Goal: Information Seeking & Learning: Learn about a topic

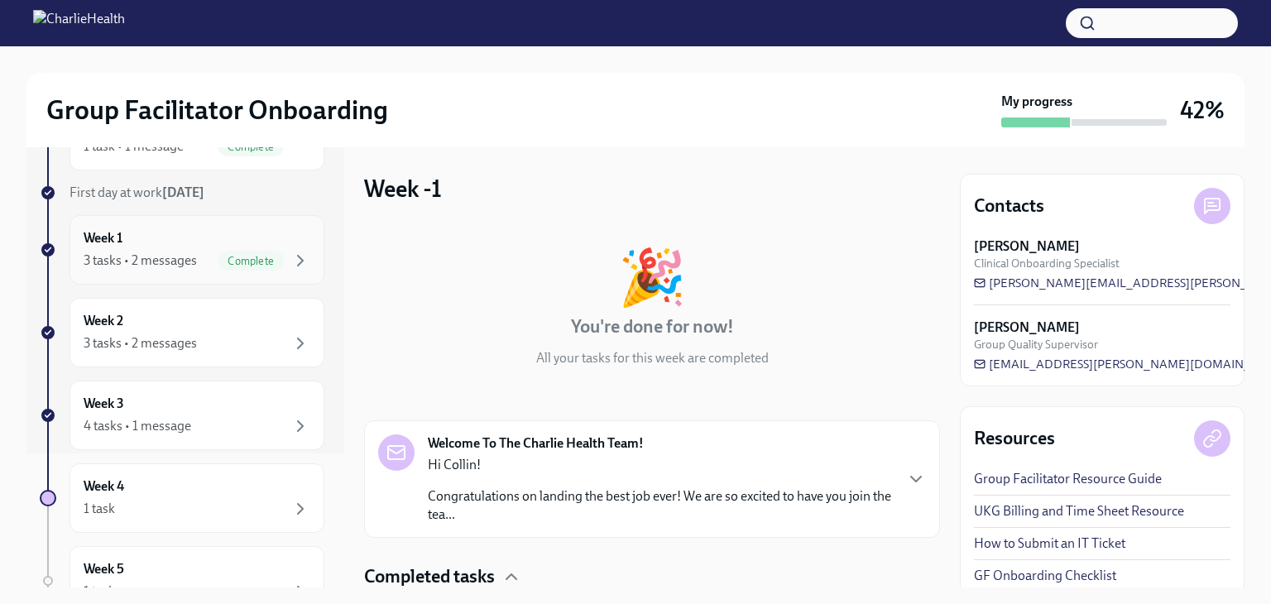
scroll to position [168, 0]
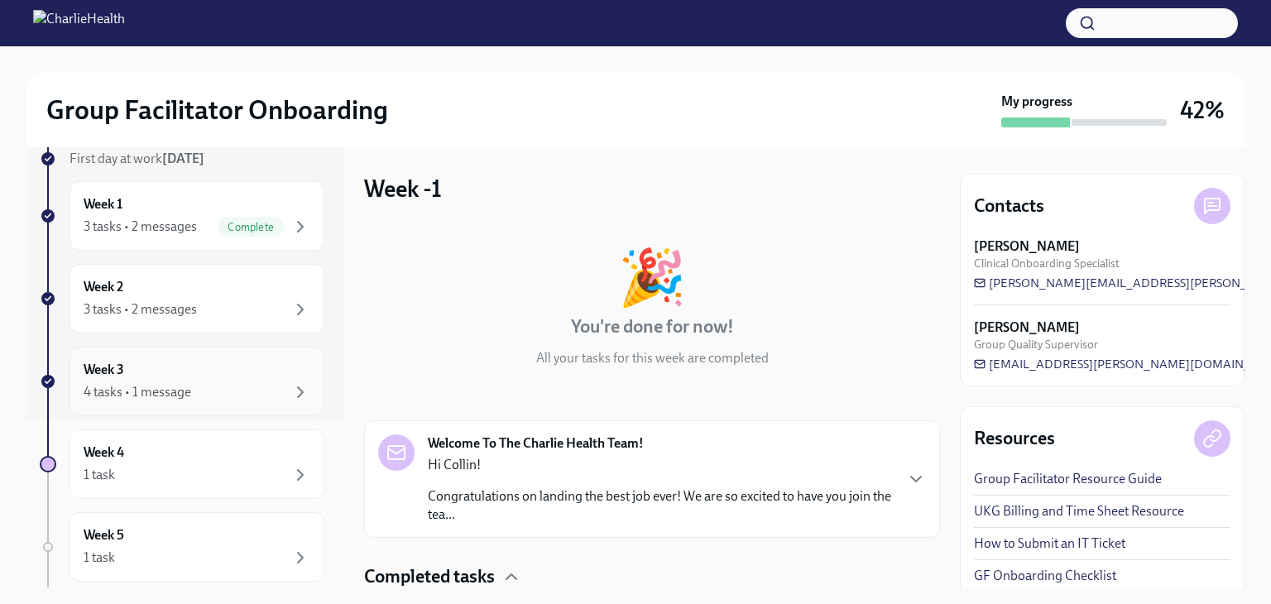
click at [199, 397] on div "4 tasks • 1 message" at bounding box center [197, 392] width 227 height 20
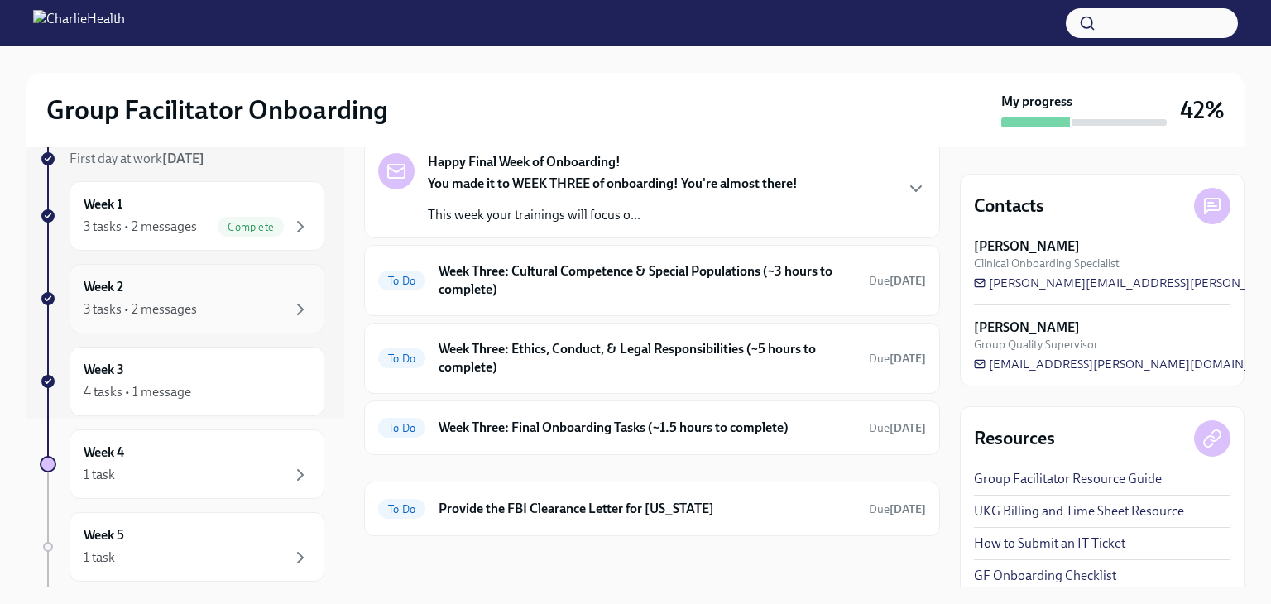
click at [254, 319] on div "Week 2 3 tasks • 2 messages" at bounding box center [197, 299] width 255 height 70
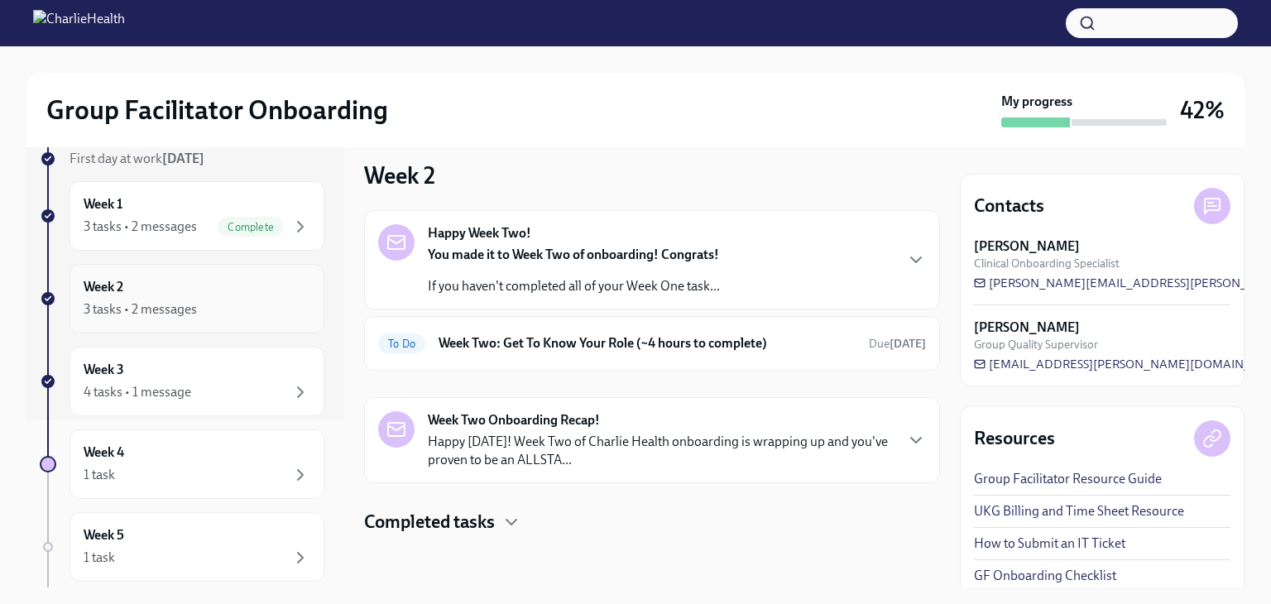
scroll to position [12, 0]
click at [535, 360] on div "To Do Week Two: Get To Know Your Role (~4 hours to complete) Due [DATE]" at bounding box center [652, 344] width 576 height 55
click at [538, 354] on div "To Do Week Two: Get To Know Your Role (~4 hours to complete) Due [DATE]" at bounding box center [652, 344] width 548 height 26
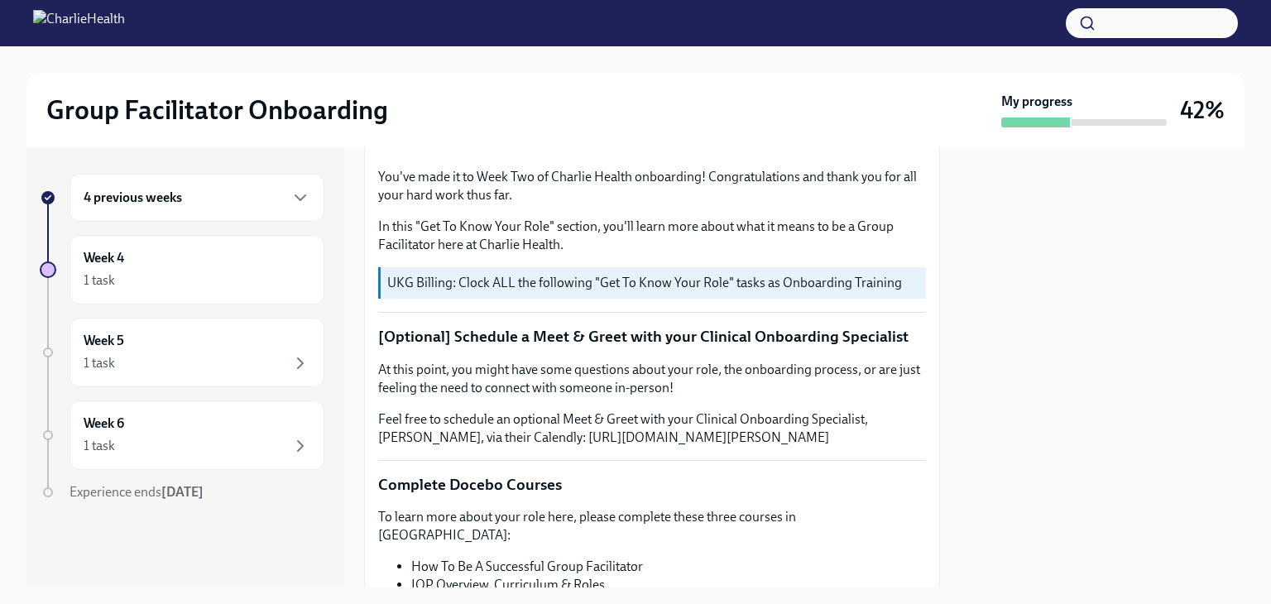
scroll to position [152, 0]
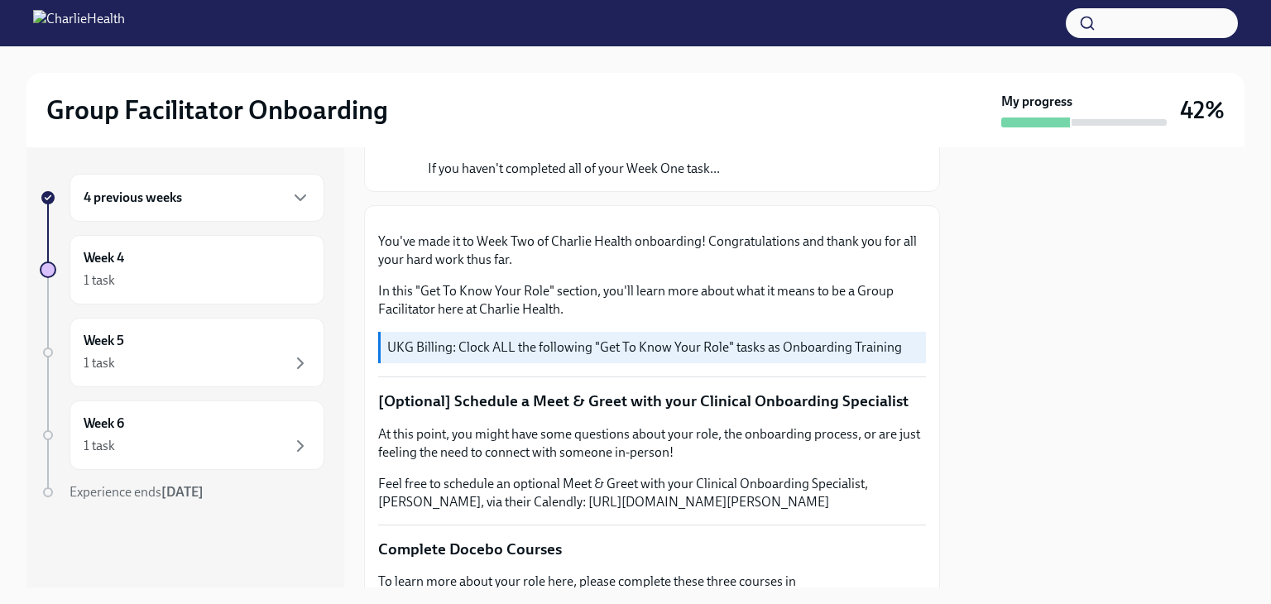
click at [273, 205] on div "4 previous weeks" at bounding box center [197, 198] width 227 height 20
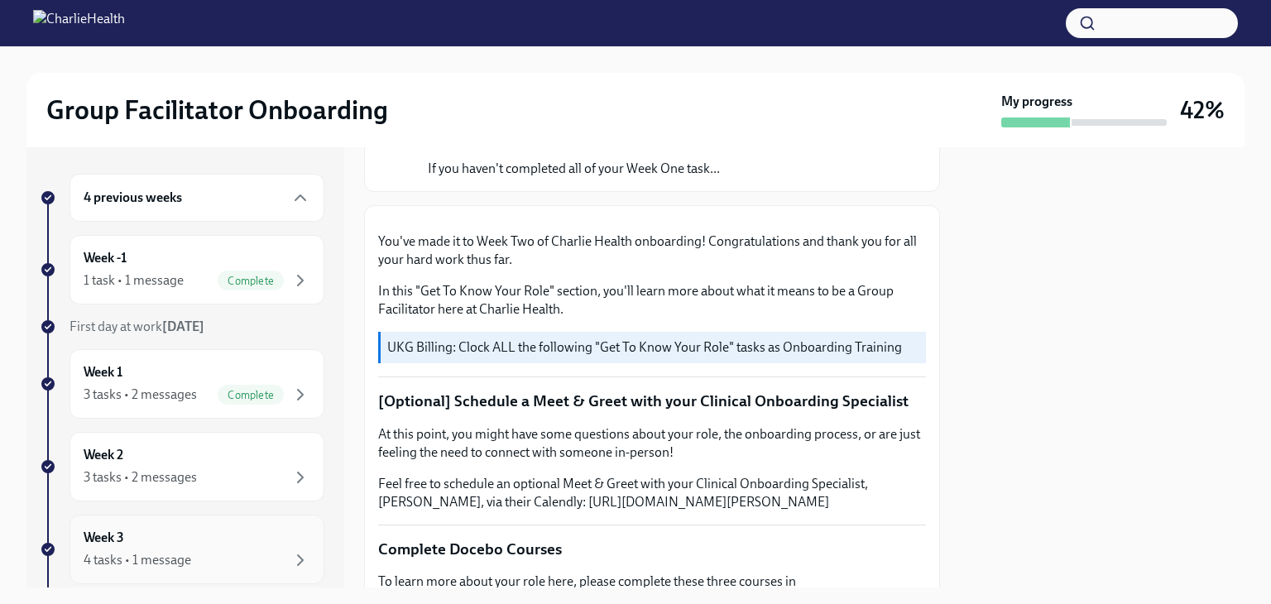
click at [227, 526] on div "Week 3 4 tasks • 1 message" at bounding box center [197, 550] width 255 height 70
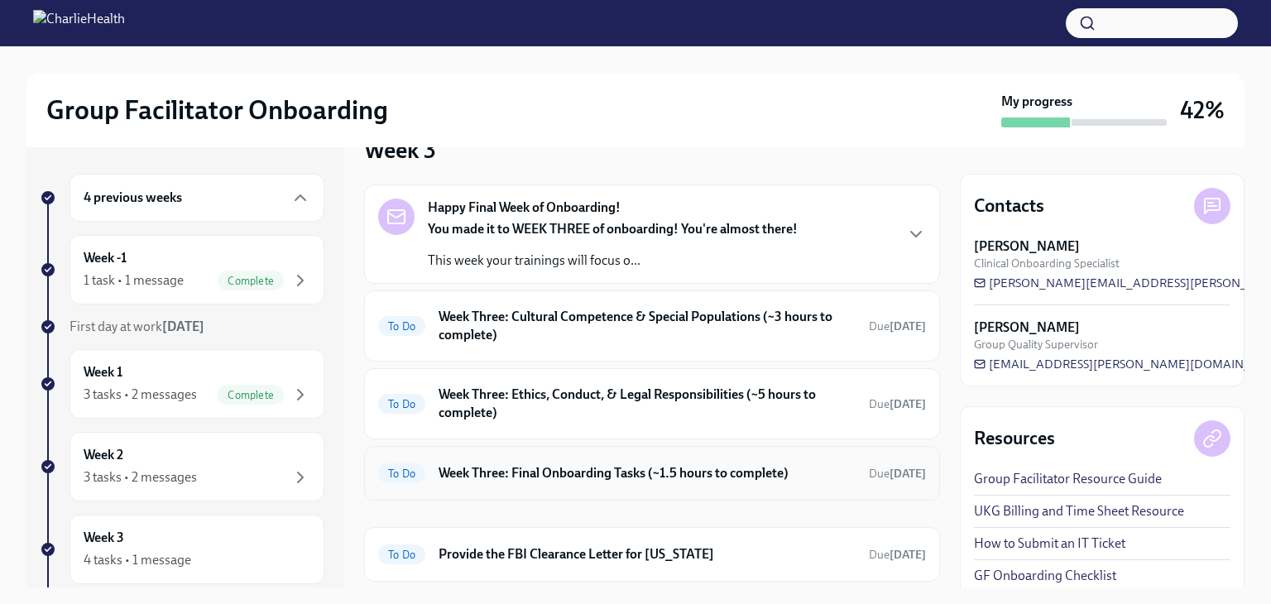
scroll to position [84, 0]
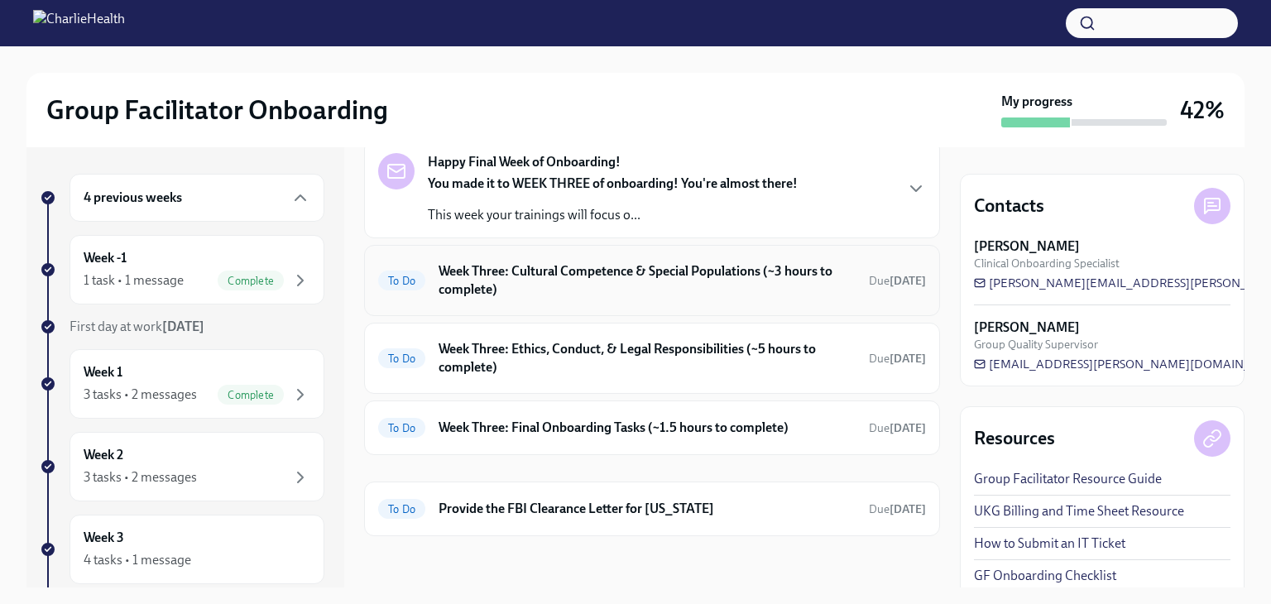
click at [801, 290] on h6 "Week Three: Cultural Competence & Special Populations (~3 hours to complete)" at bounding box center [647, 280] width 417 height 36
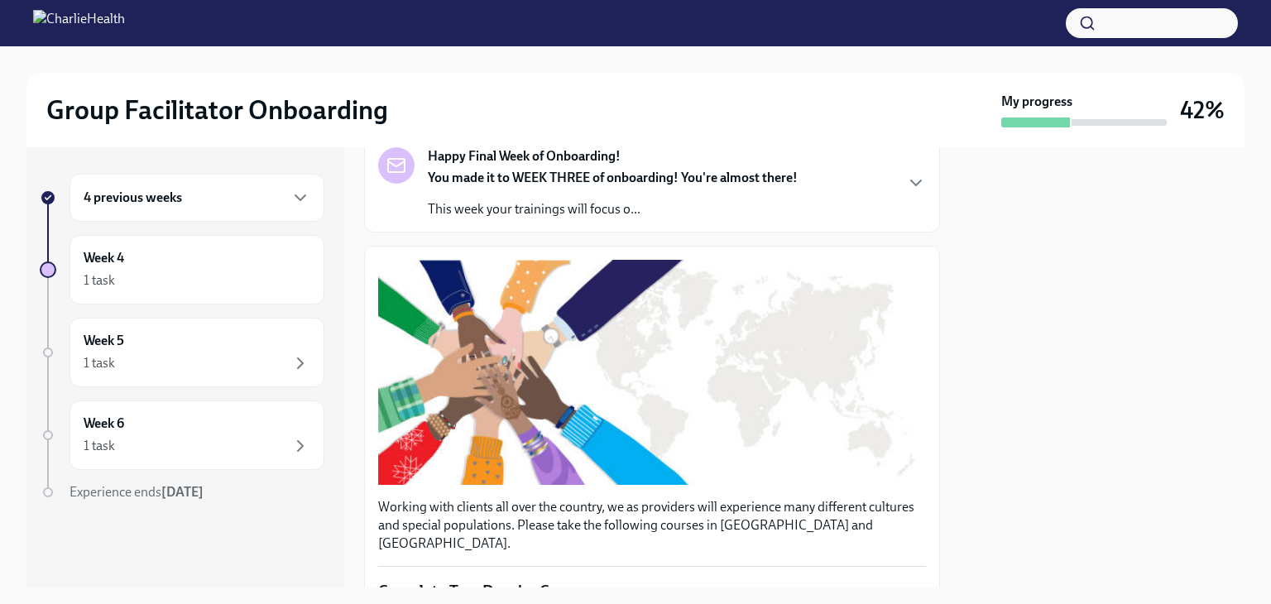
scroll to position [126, 0]
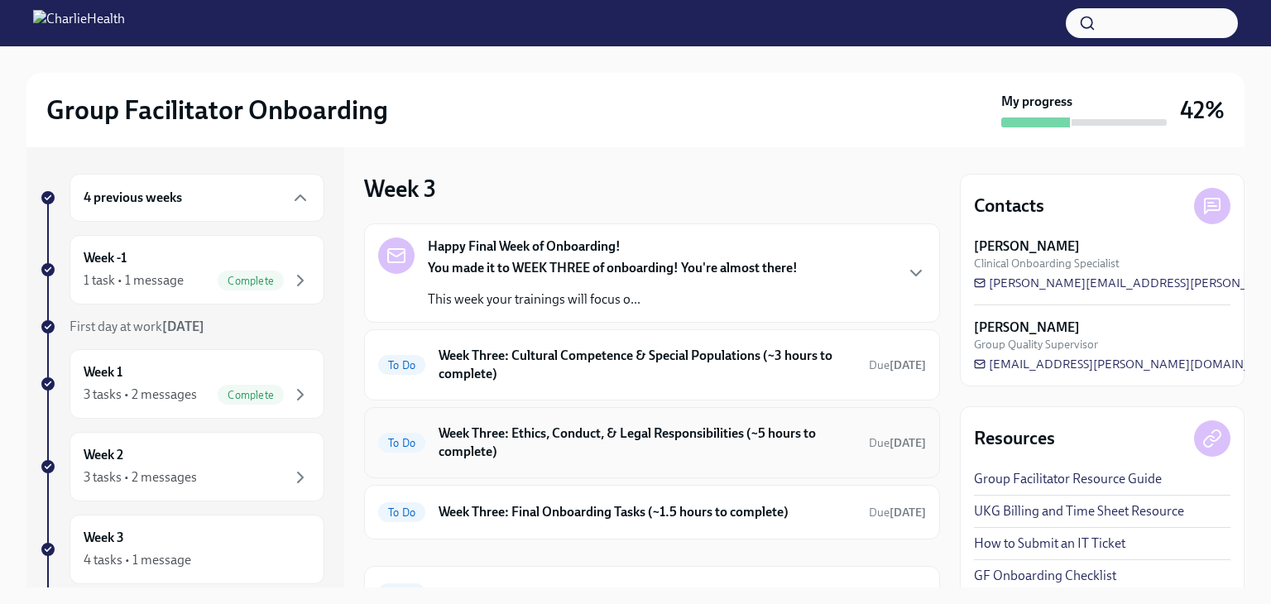
click at [631, 437] on h6 "Week Three: Ethics, Conduct, & Legal Responsibilities (~5 hours to complete)" at bounding box center [647, 443] width 417 height 36
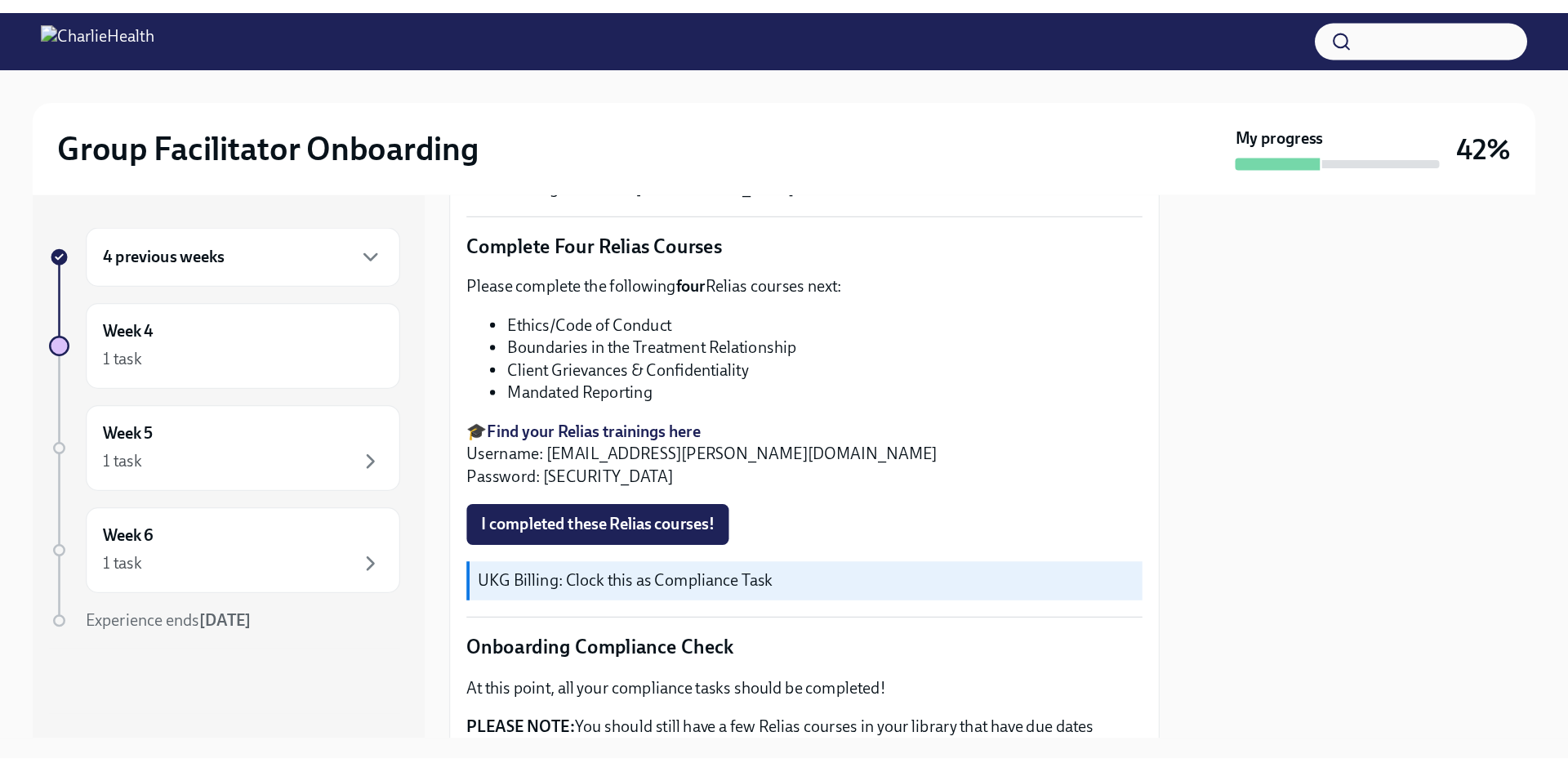
scroll to position [673, 0]
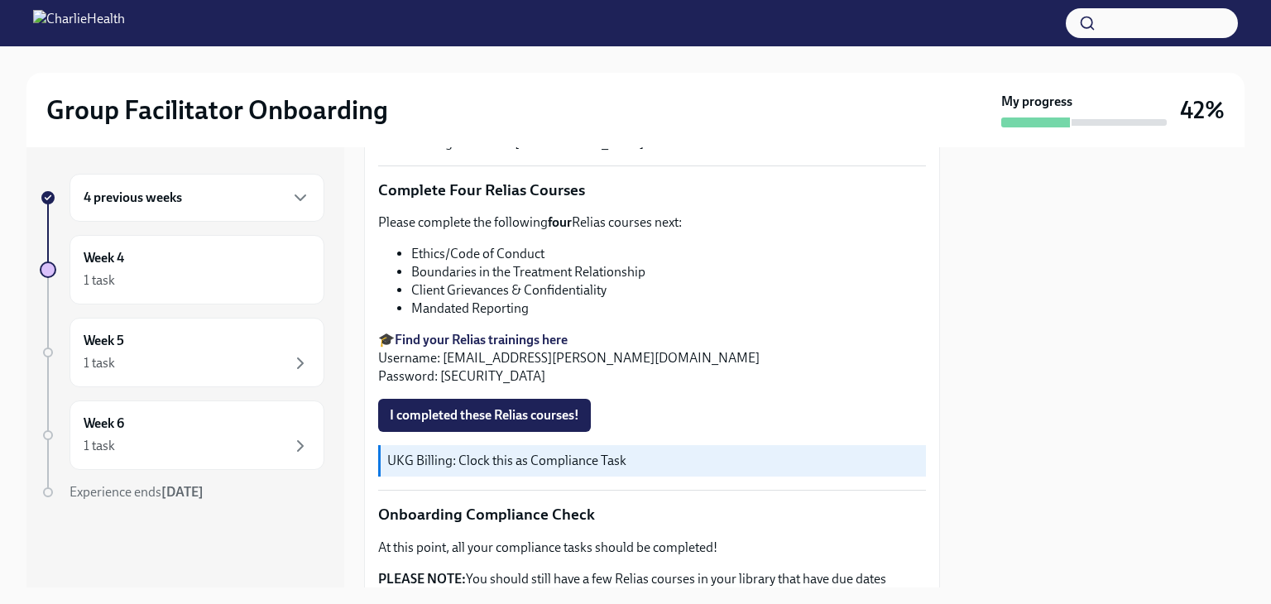
click at [500, 332] on strong "Find your Relias trainings here" at bounding box center [481, 340] width 173 height 16
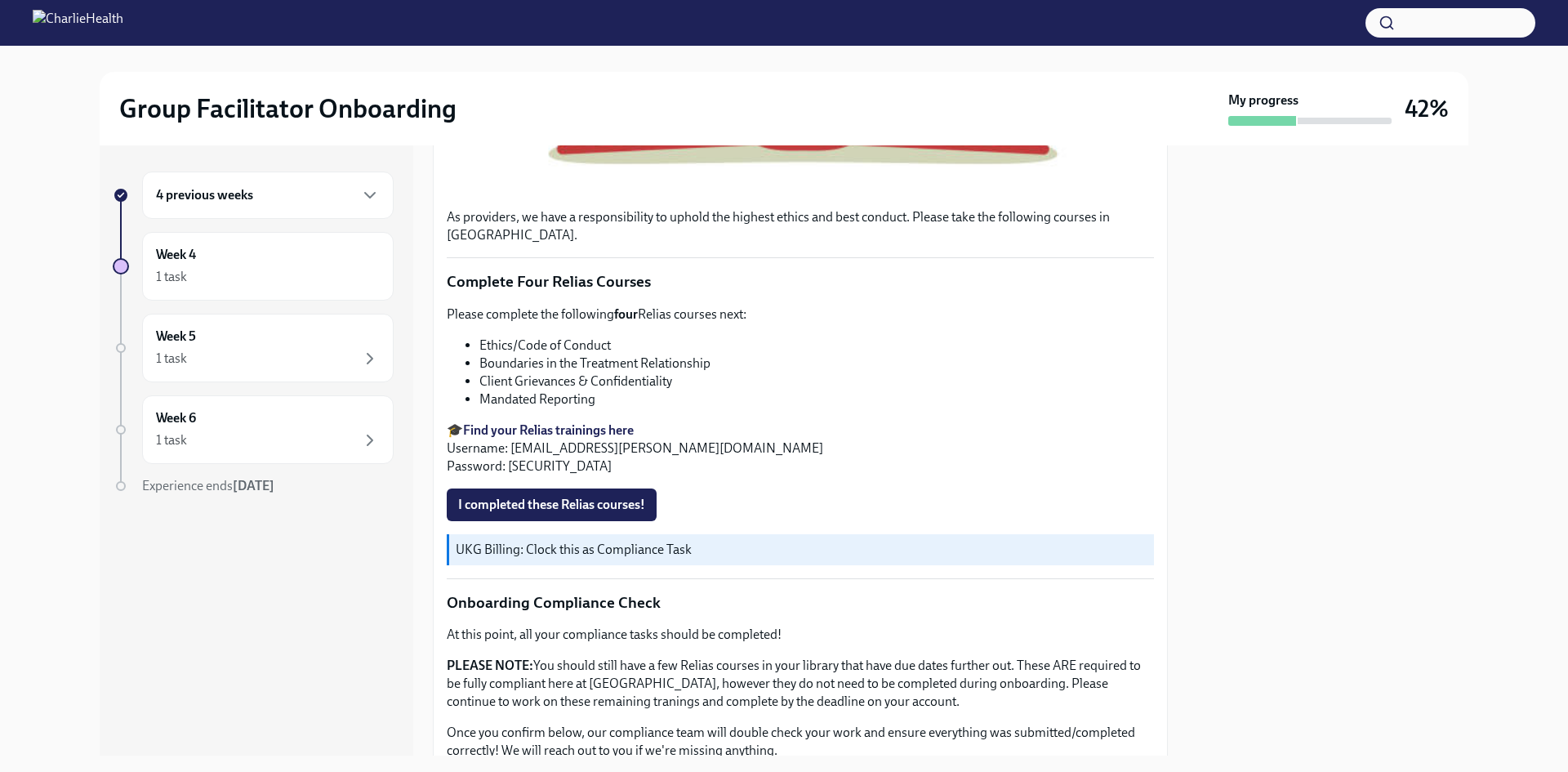
scroll to position [689, 0]
